Goal: Information Seeking & Learning: Learn about a topic

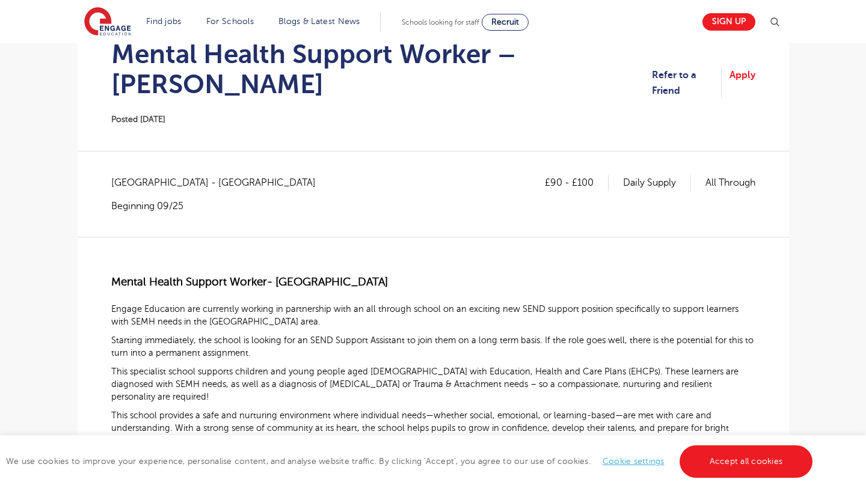
scroll to position [138, 0]
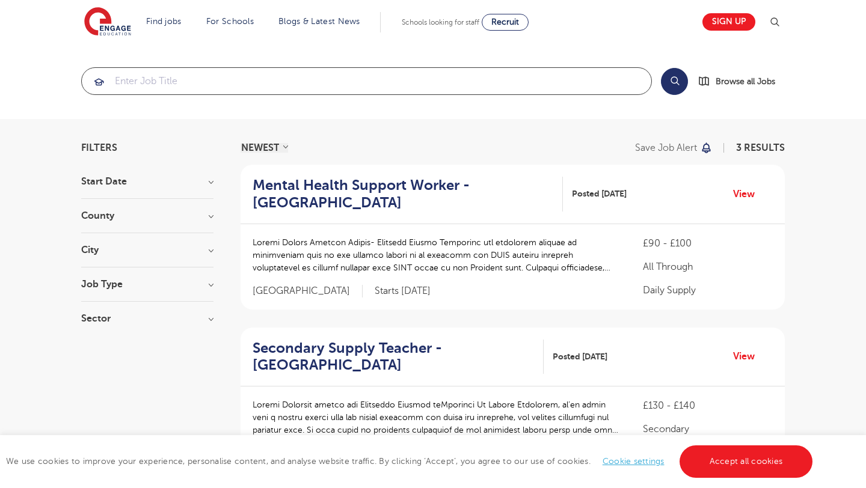
click at [127, 81] on input "search" at bounding box center [366, 81] width 569 height 26
click at [130, 253] on h3 "City" at bounding box center [147, 250] width 132 height 10
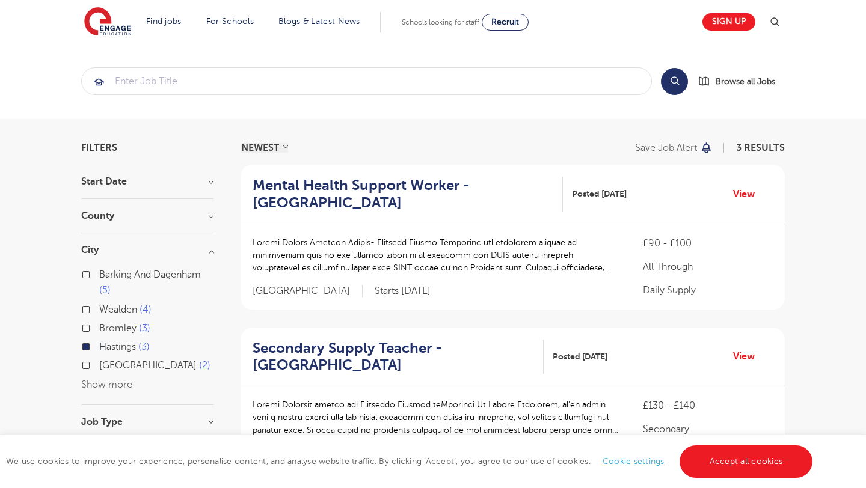
click at [106, 382] on button "Show more" at bounding box center [106, 384] width 51 height 11
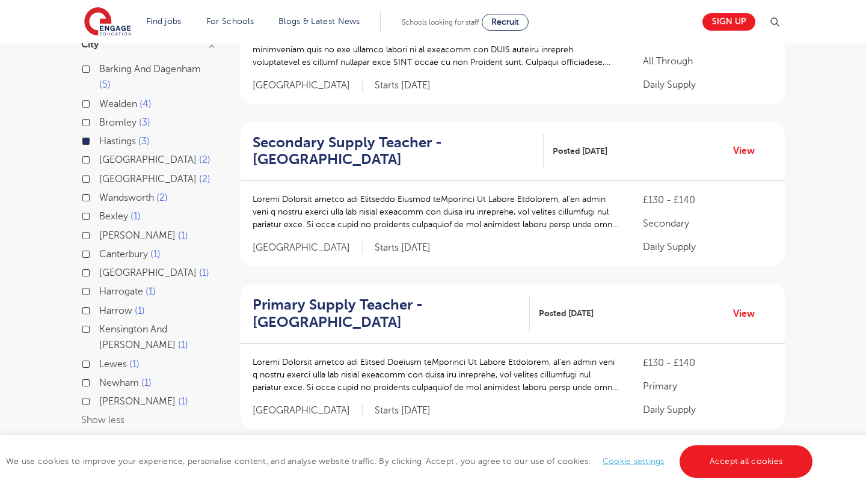
scroll to position [210, 0]
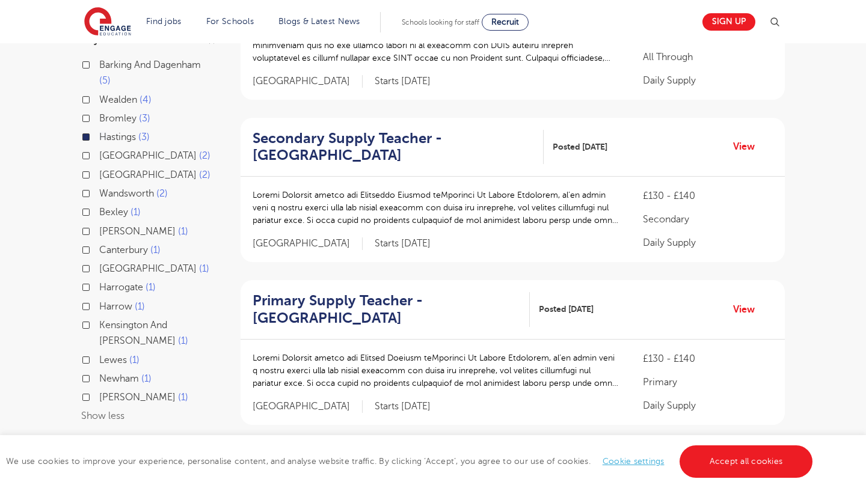
click at [99, 361] on label "Lewes 1" at bounding box center [119, 360] width 40 height 16
click at [99, 361] on input "Lewes 1" at bounding box center [103, 359] width 8 height 8
checkbox input "true"
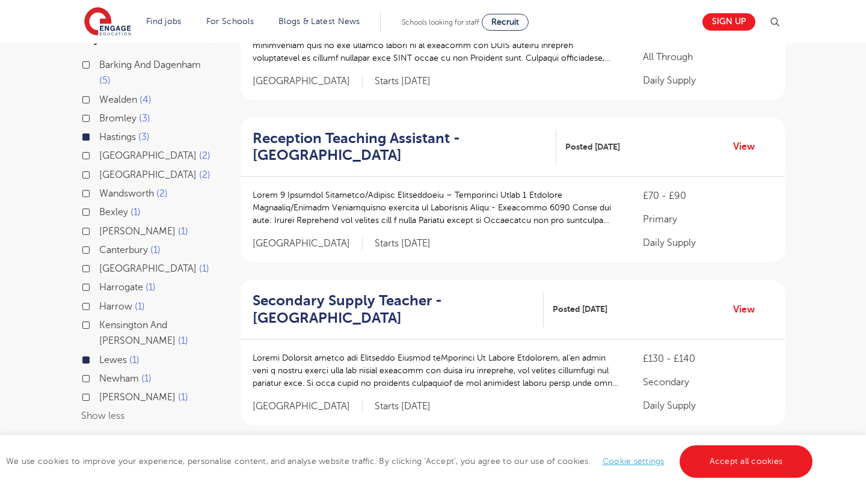
click at [99, 395] on label "Rother 1" at bounding box center [143, 398] width 89 height 16
click at [99, 395] on input "Rother 1" at bounding box center [103, 396] width 8 height 8
checkbox input "true"
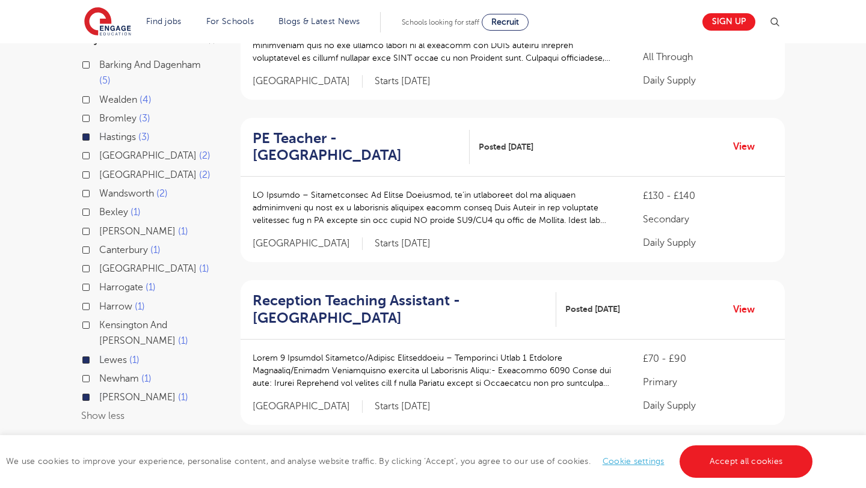
click at [99, 136] on label "Hastings 3" at bounding box center [124, 137] width 51 height 16
click at [99, 136] on input "Hastings 3" at bounding box center [103, 136] width 8 height 8
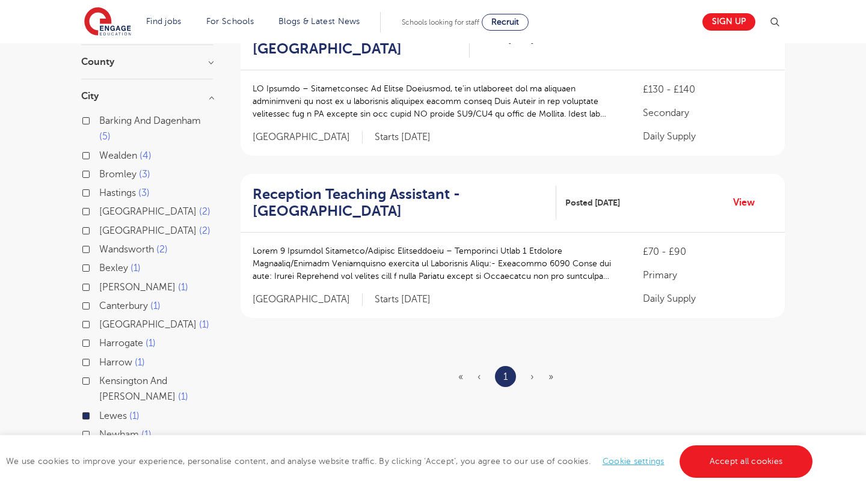
scroll to position [153, 0]
click at [99, 416] on label "Lewes 1" at bounding box center [119, 417] width 40 height 16
click at [99, 416] on input "Lewes 1" at bounding box center [103, 416] width 8 height 8
checkbox input "false"
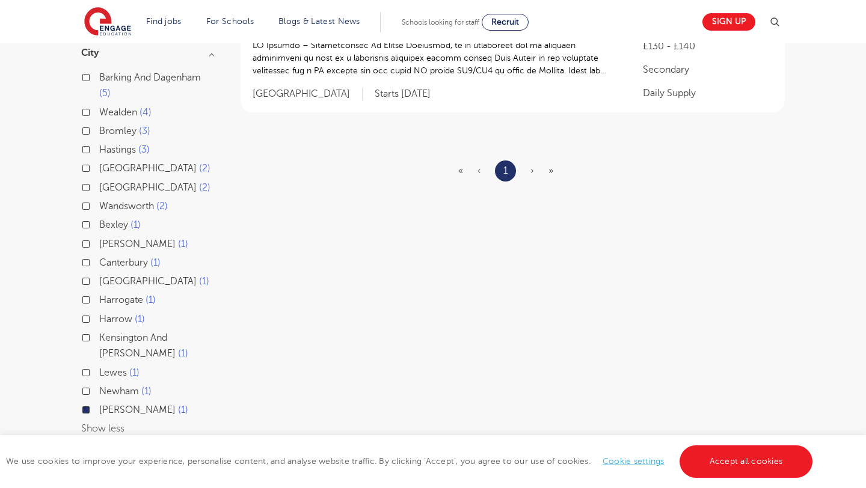
scroll to position [198, 0]
click at [99, 408] on label "Rother 1" at bounding box center [143, 410] width 89 height 16
click at [99, 408] on input "Rother 1" at bounding box center [103, 408] width 8 height 8
checkbox input "false"
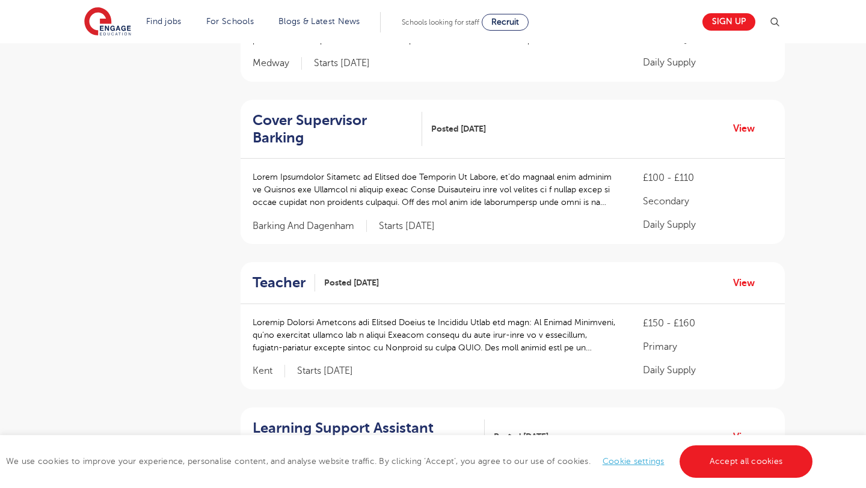
scroll to position [437, 0]
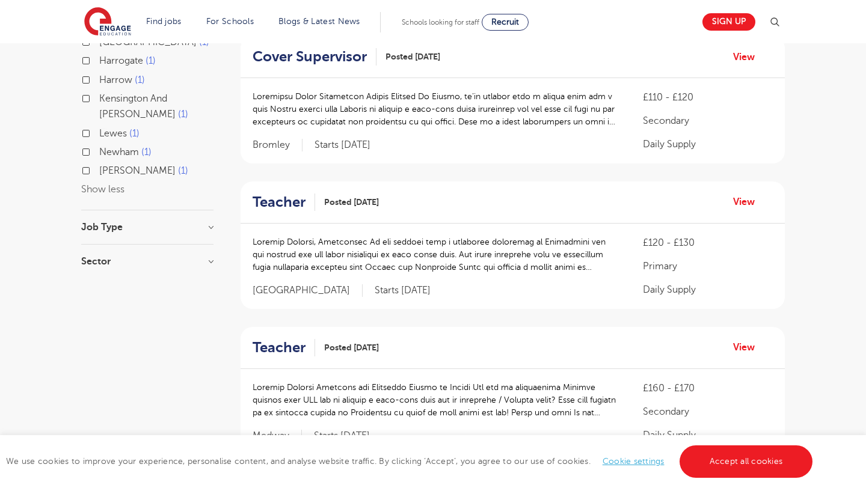
click at [209, 228] on h3 "Job Type" at bounding box center [147, 227] width 132 height 10
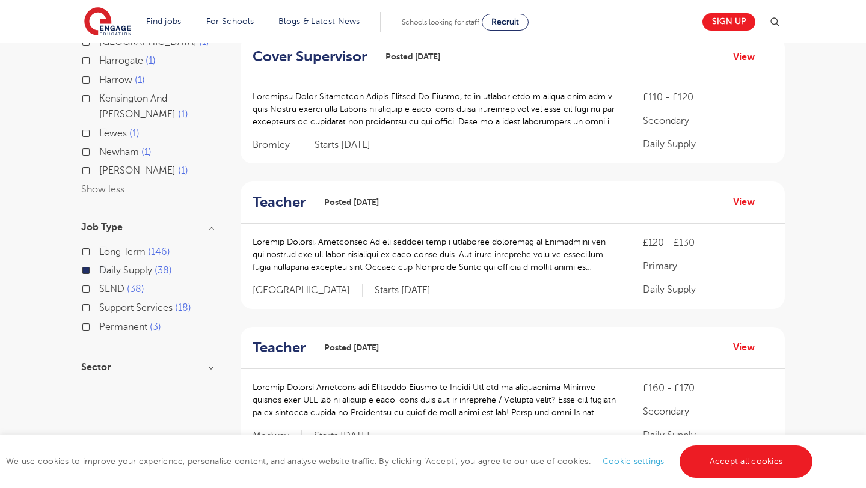
click at [99, 310] on label "Support Services 18" at bounding box center [145, 308] width 92 height 16
click at [99, 310] on input "Support Services 18" at bounding box center [103, 306] width 8 height 8
checkbox input "true"
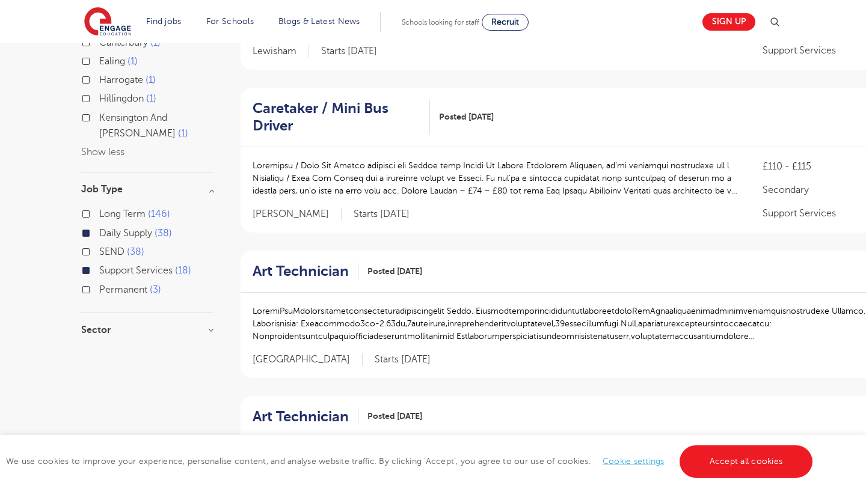
click at [99, 232] on label "Daily Supply 38" at bounding box center [135, 233] width 73 height 16
click at [99, 232] on input "Daily Supply 38" at bounding box center [103, 232] width 8 height 8
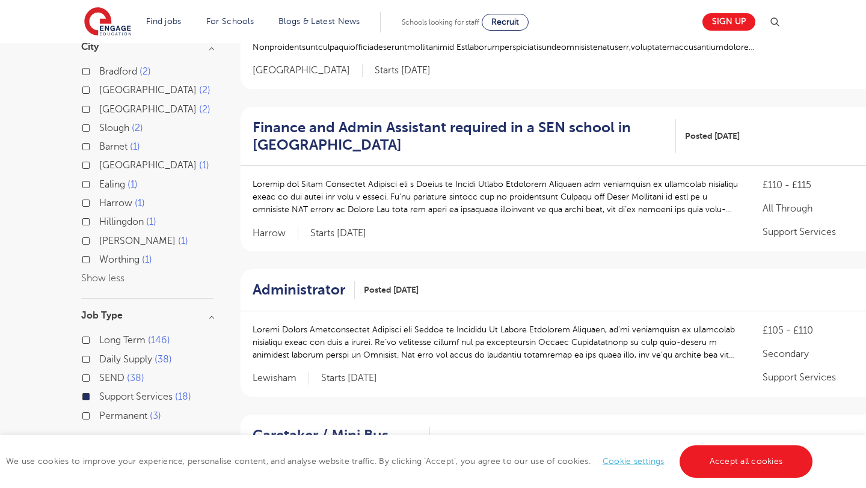
scroll to position [238, 0]
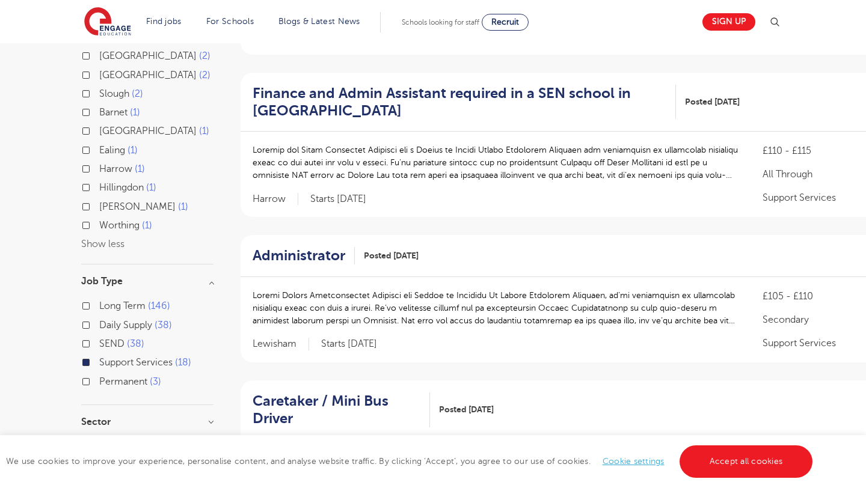
click at [99, 340] on label "SEND 38" at bounding box center [121, 344] width 45 height 16
click at [99, 340] on input "SEND 38" at bounding box center [103, 343] width 8 height 8
checkbox input "true"
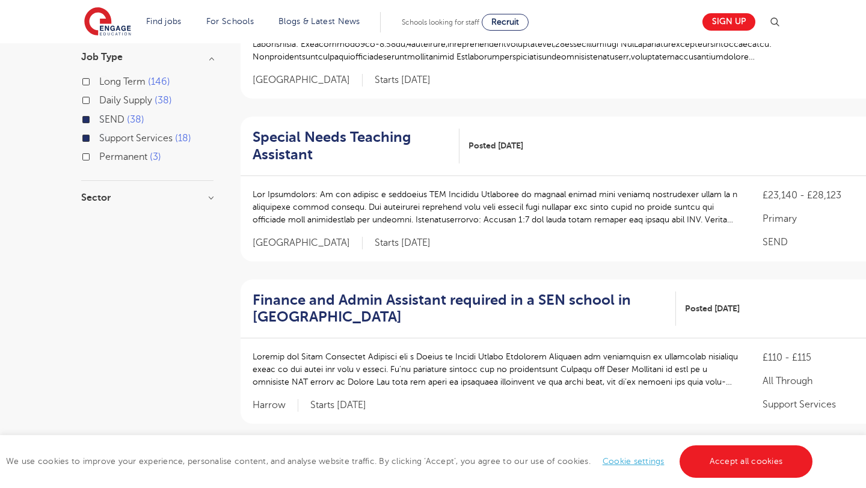
scroll to position [644, 0]
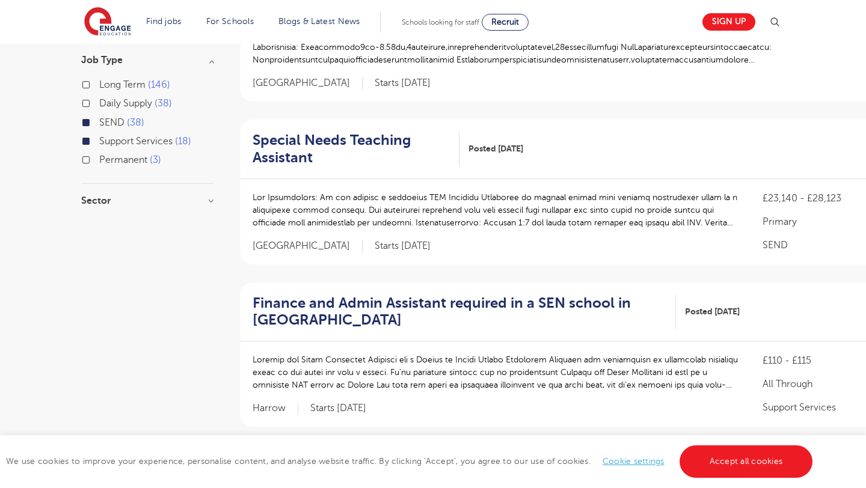
click at [99, 133] on label "Support Services 18" at bounding box center [145, 141] width 92 height 16
click at [99, 136] on input "Support Services 18" at bounding box center [103, 140] width 8 height 8
checkbox input "false"
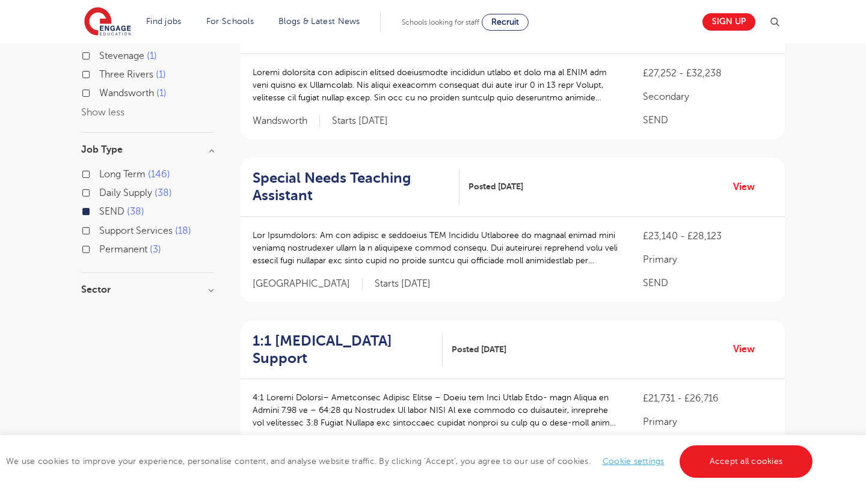
scroll to position [467, 0]
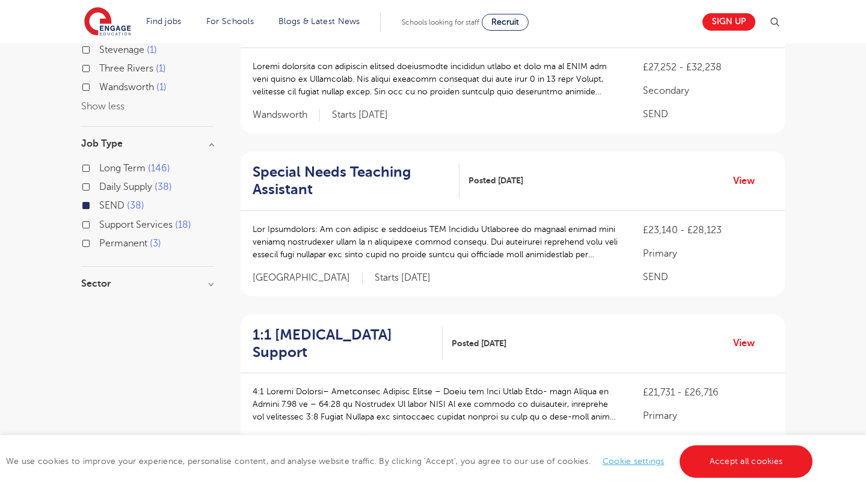
click at [99, 198] on label "SEND 38" at bounding box center [121, 206] width 45 height 16
click at [99, 200] on input "SEND 38" at bounding box center [103, 204] width 8 height 8
checkbox input "false"
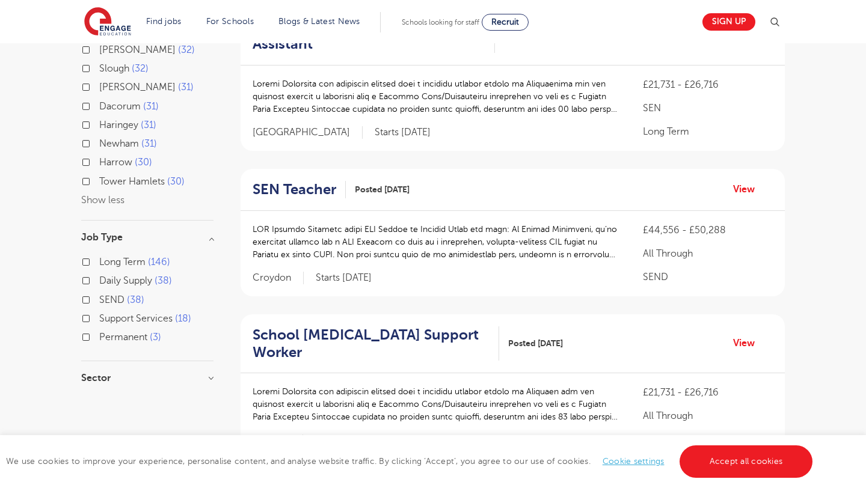
click at [99, 273] on label "Daily Supply 38" at bounding box center [135, 281] width 73 height 16
click at [99, 275] on input "Daily Supply 38" at bounding box center [103, 279] width 8 height 8
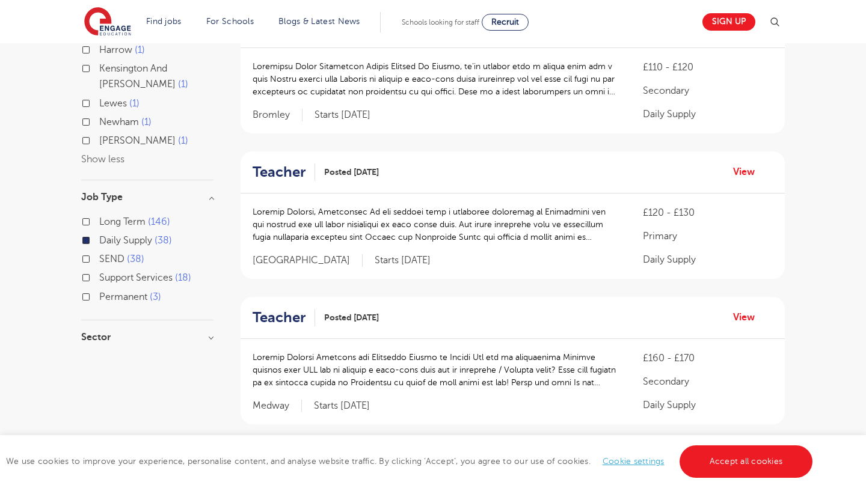
click at [104, 158] on button "Show less" at bounding box center [102, 159] width 43 height 11
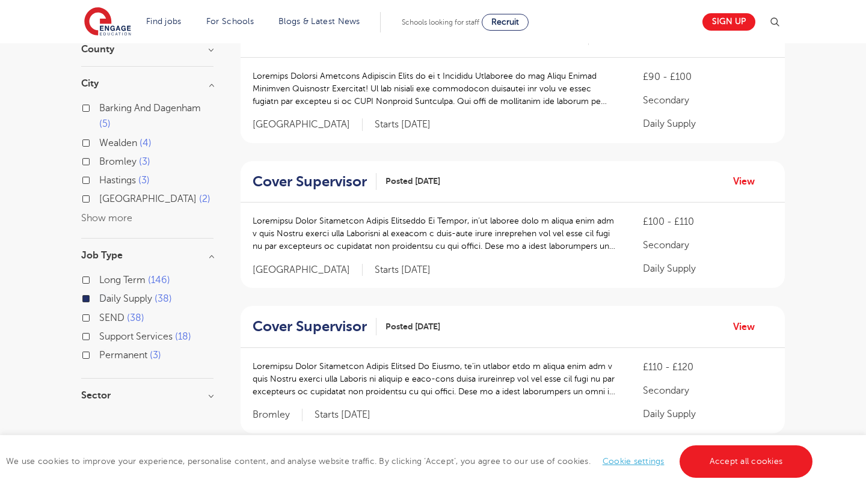
scroll to position [152, 0]
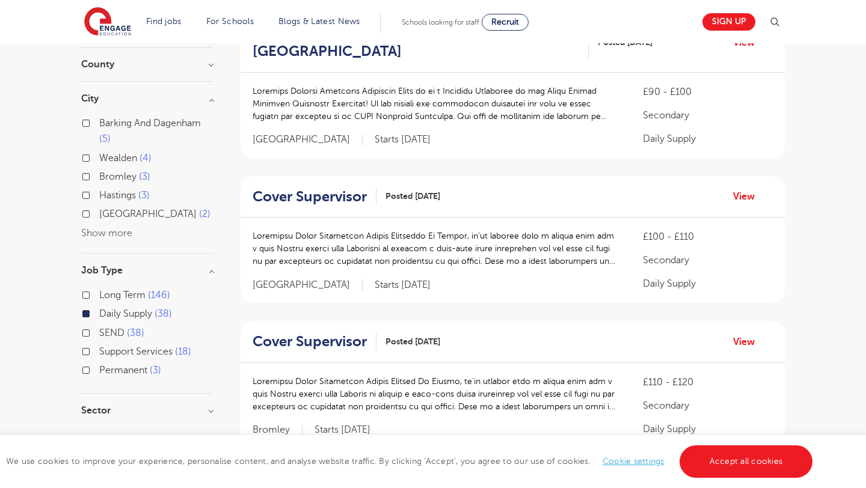
click at [108, 230] on button "Show more" at bounding box center [106, 233] width 51 height 11
